Goal: Information Seeking & Learning: Understand process/instructions

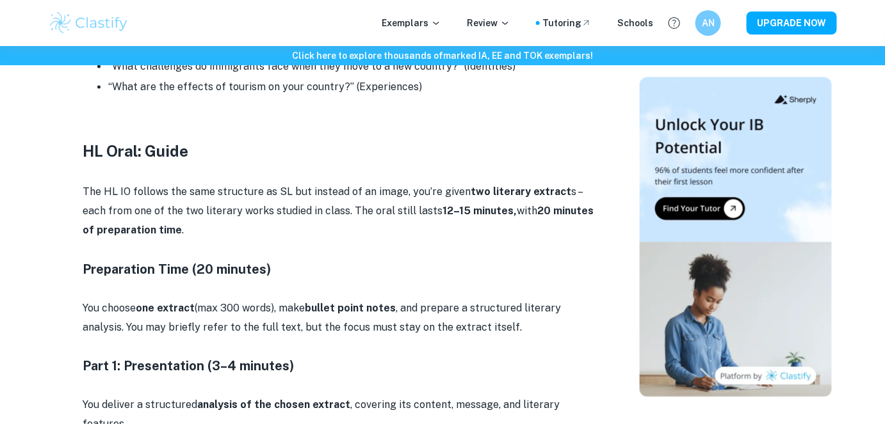
scroll to position [2482, 0]
click at [104, 193] on p "The HL IO follows the same structure as SL but instead of an image, you’re give…" at bounding box center [339, 212] width 512 height 58
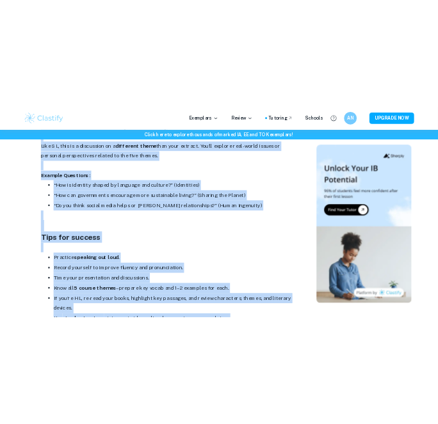
scroll to position [3571, 0]
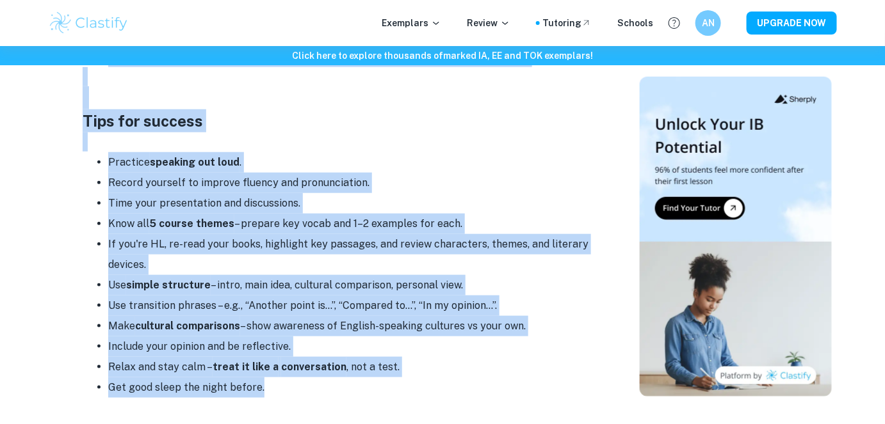
drag, startPoint x: 83, startPoint y: 188, endPoint x: 300, endPoint y: 386, distance: 293.7
copy div "Lor IP DO sitamet con adip elitseddo ei TE inc utlabor et do magna, ali’en admi…"
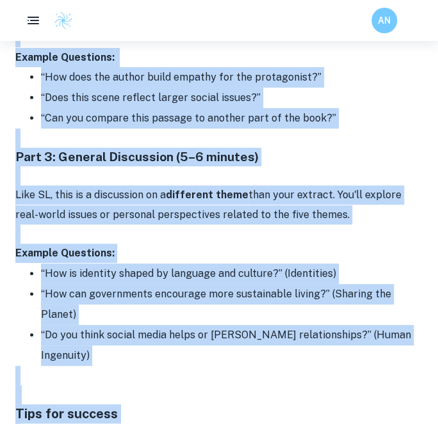
click at [159, 186] on p "Like SL, this is a discussion on a different theme than your extract. You'll ex…" at bounding box center [218, 205] width 407 height 39
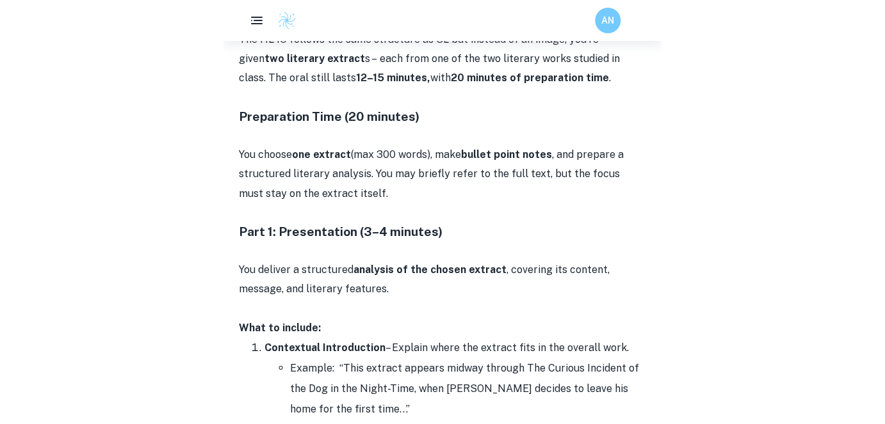
scroll to position [2769, 0]
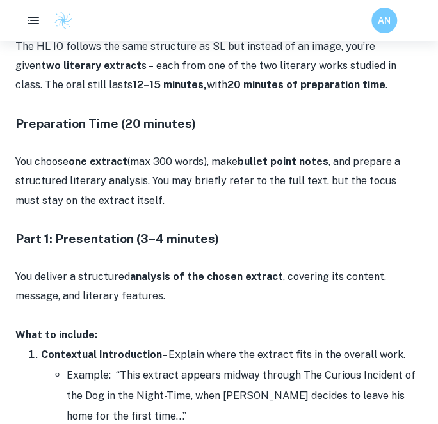
click at [239, 152] on p "You choose one extract (max 300 words), make bullet point notes , and prepare a…" at bounding box center [218, 181] width 407 height 58
click at [220, 152] on p "You choose one extract (max 300 words), make bullet point notes , and prepare a…" at bounding box center [218, 181] width 407 height 58
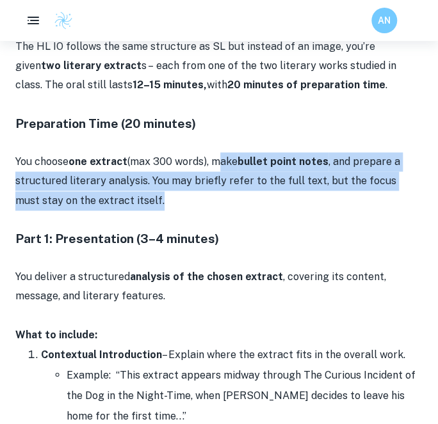
drag, startPoint x: 214, startPoint y: 120, endPoint x: 149, endPoint y: 160, distance: 76.8
click at [149, 160] on p "You choose one extract (max 300 words), make bullet point notes , and prepare a…" at bounding box center [218, 181] width 407 height 58
copy p "make bullet point notes , and prepare a structured literary analysis. You may b…"
click at [77, 152] on p "You choose one extract (max 300 words), make bullet point notes , and prepare a…" at bounding box center [218, 181] width 407 height 58
